Goal: Book appointment/travel/reservation

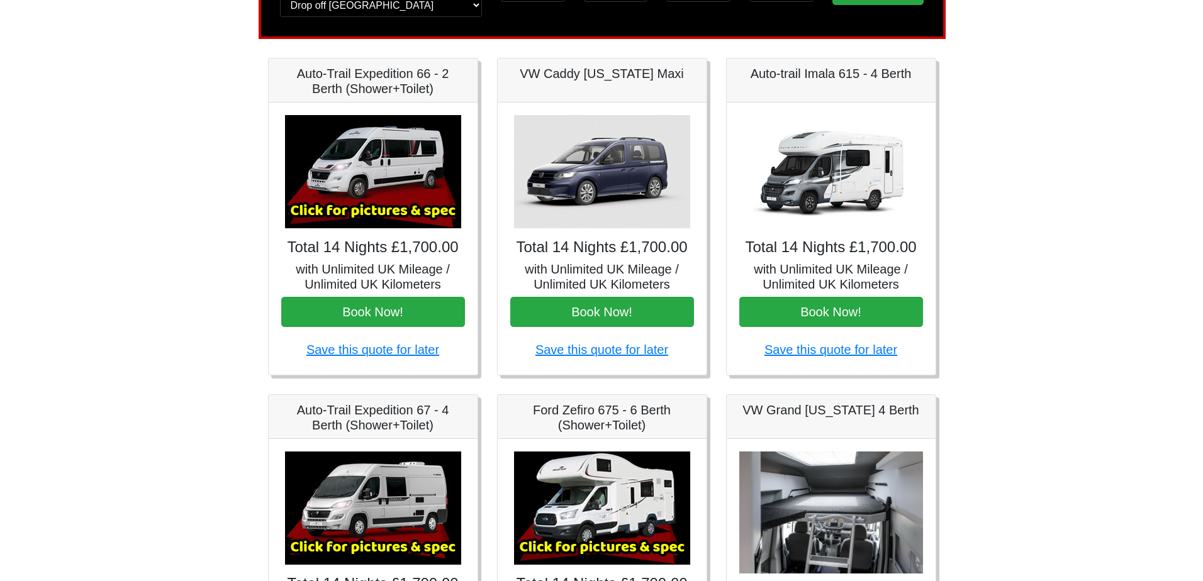
scroll to position [338, 0]
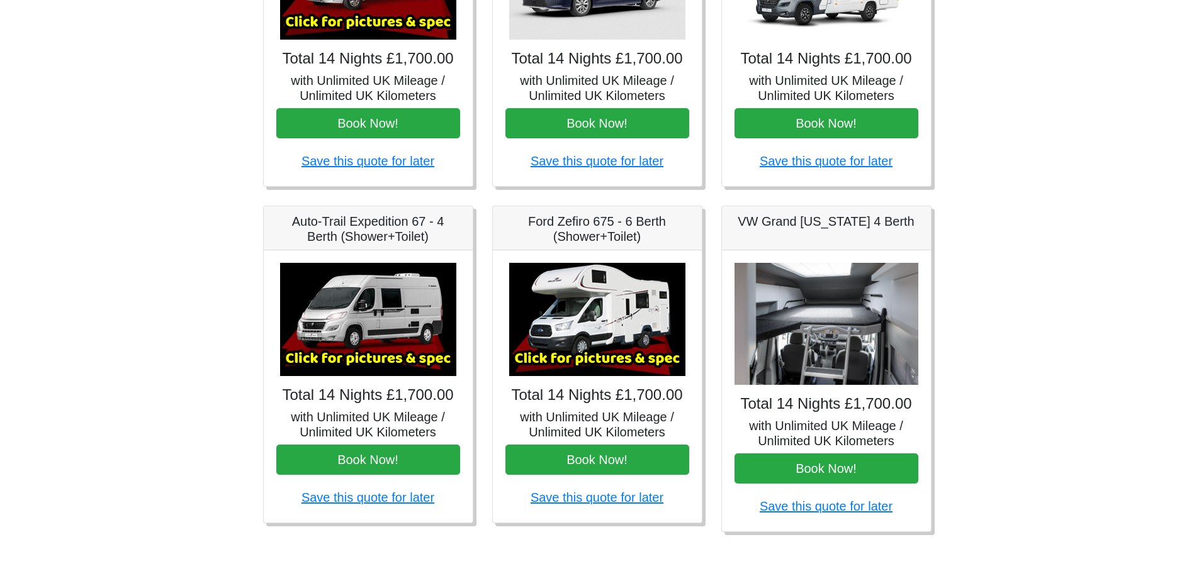
click at [641, 339] on img at bounding box center [597, 319] width 176 height 113
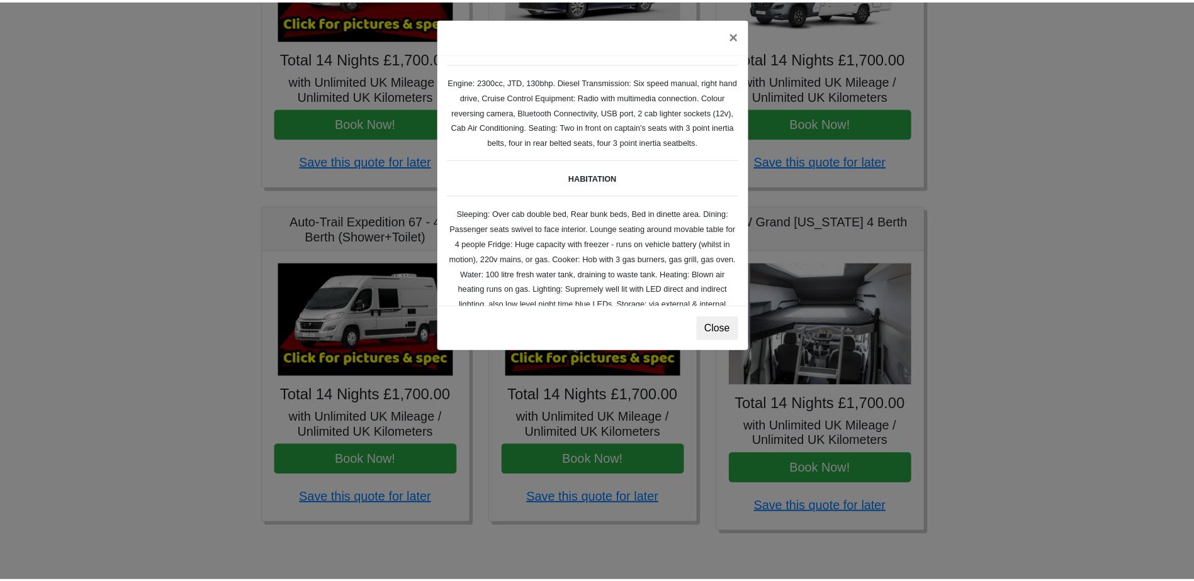
scroll to position [189, 0]
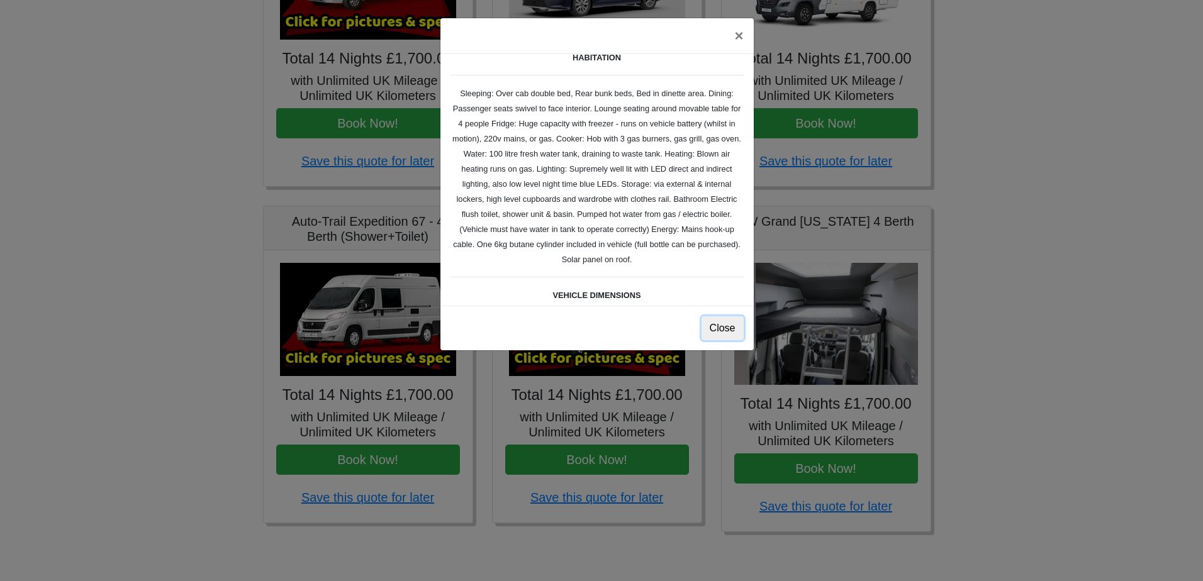
click at [709, 330] on button "Close" at bounding box center [723, 329] width 42 height 24
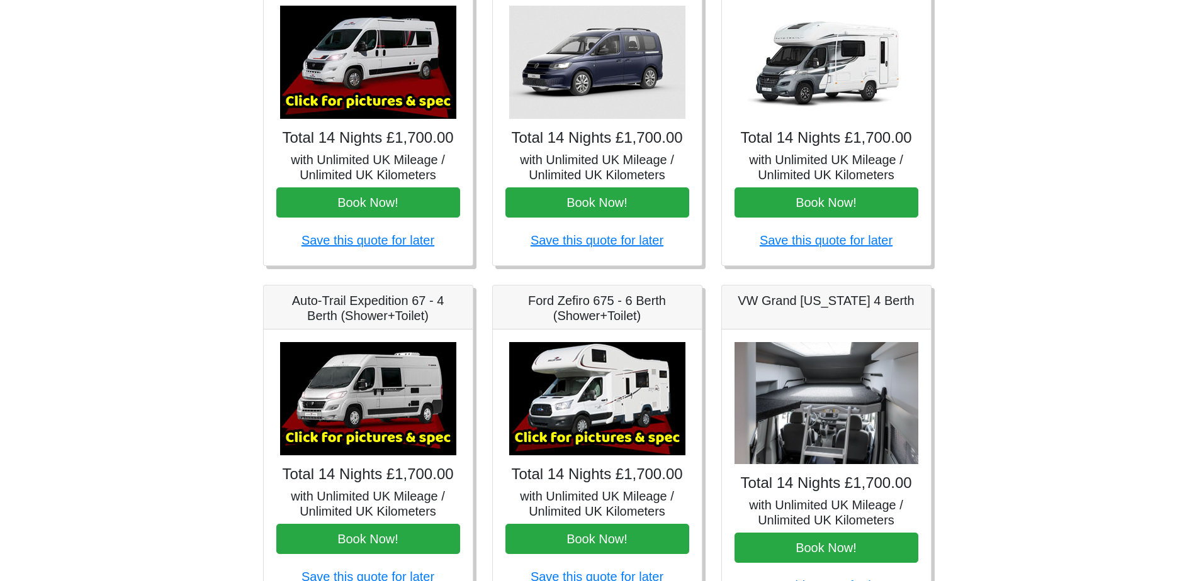
scroll to position [338, 0]
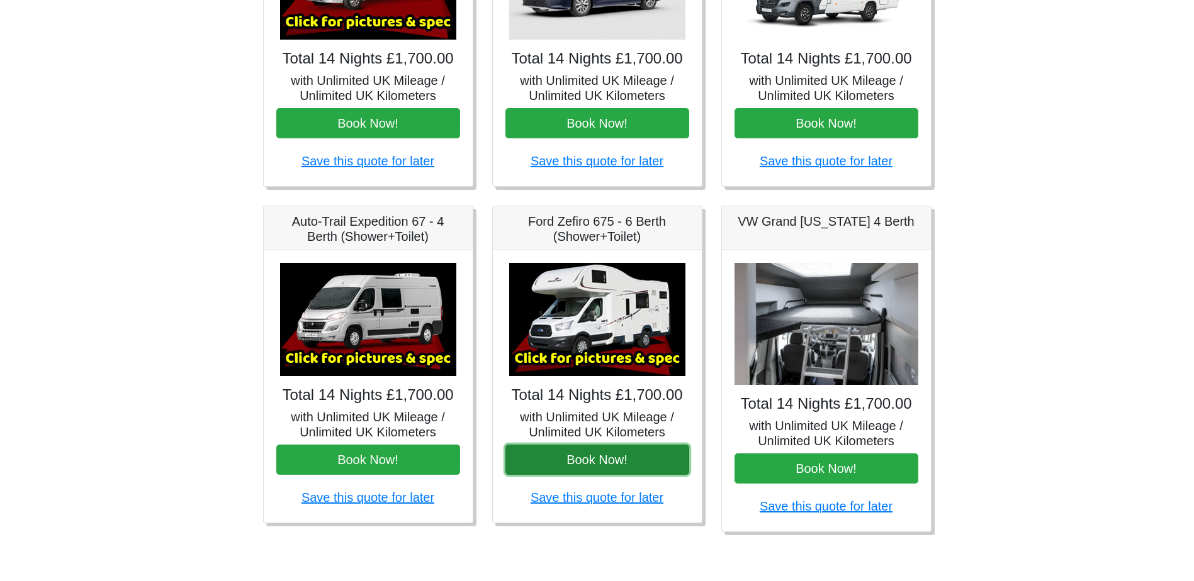
click at [605, 466] on button "Book Now!" at bounding box center [597, 460] width 184 height 30
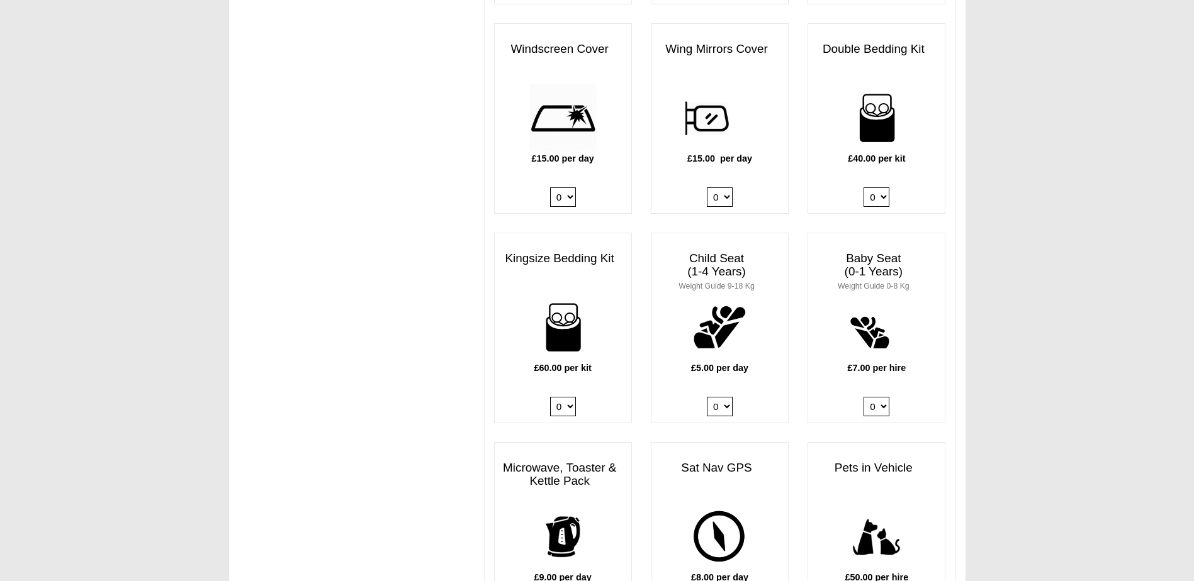
scroll to position [1196, 0]
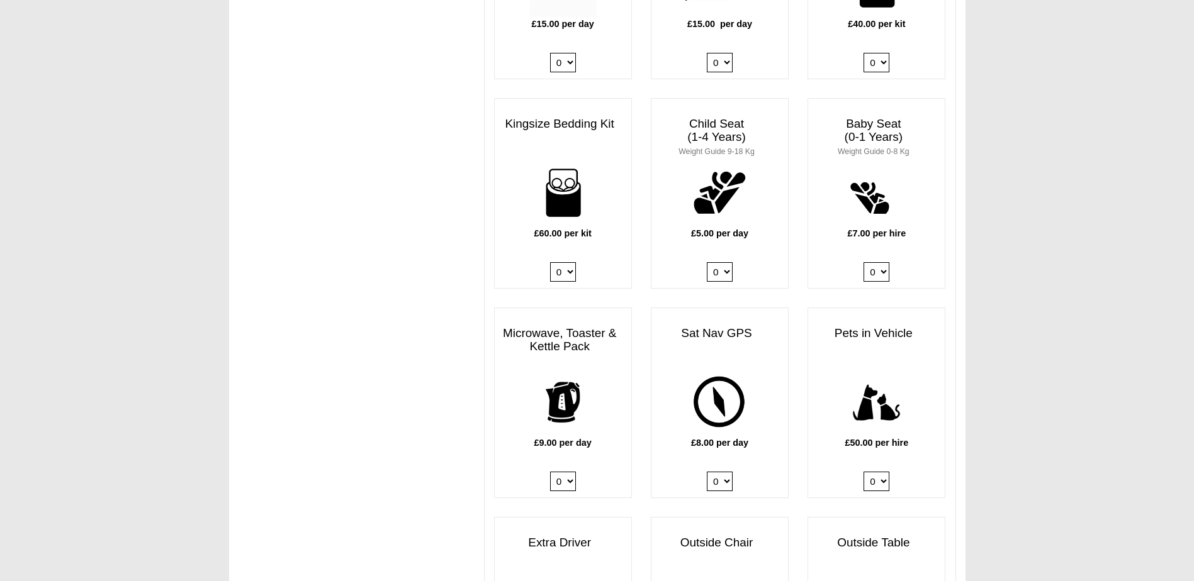
click at [874, 472] on select "0 1" at bounding box center [876, 482] width 26 height 20
select select "Pets in vehicle @ 50.00 GBP per hire"
click at [863, 472] on select "0 1" at bounding box center [876, 482] width 26 height 20
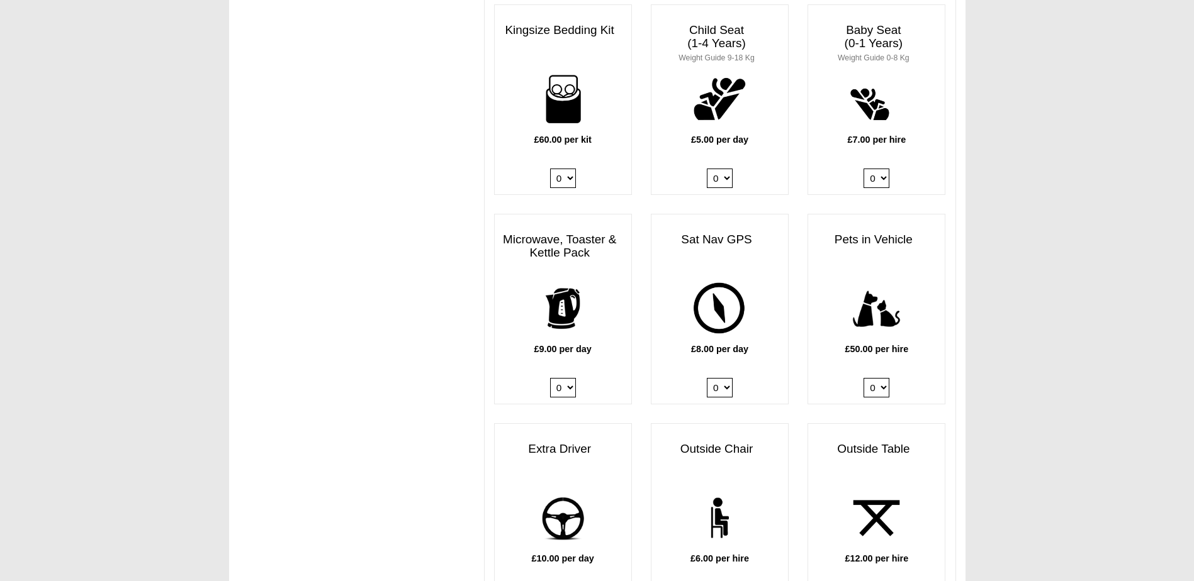
scroll to position [1573, 0]
